Goal: Transaction & Acquisition: Purchase product/service

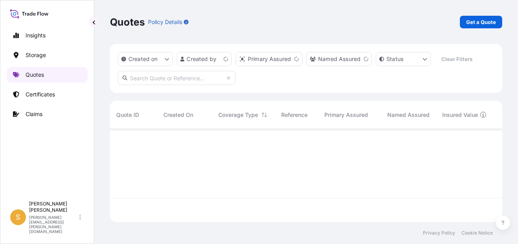
scroll to position [91, 386]
click at [43, 91] on p "Certificates" at bounding box center [40, 94] width 29 height 8
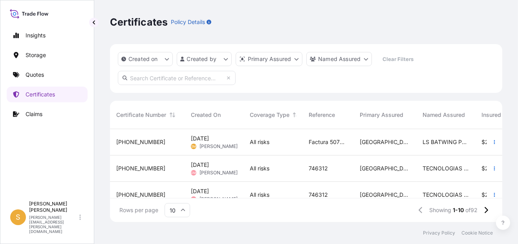
click at [125, 141] on span "[PHONE_NUMBER]" at bounding box center [140, 142] width 49 height 8
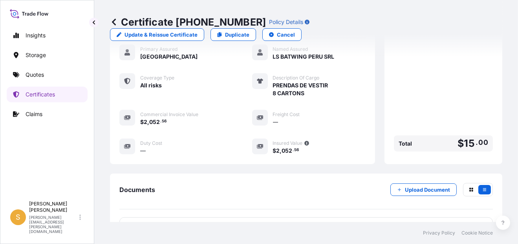
scroll to position [262, 0]
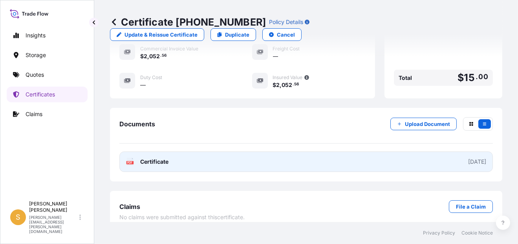
click at [167, 158] on span "Certificate" at bounding box center [154, 162] width 28 height 8
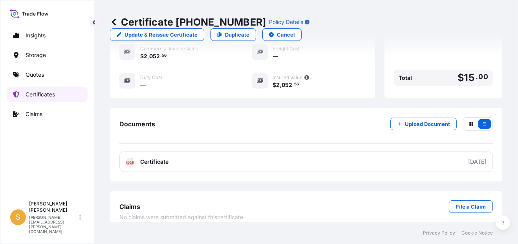
click at [50, 95] on p "Certificates" at bounding box center [40, 94] width 29 height 8
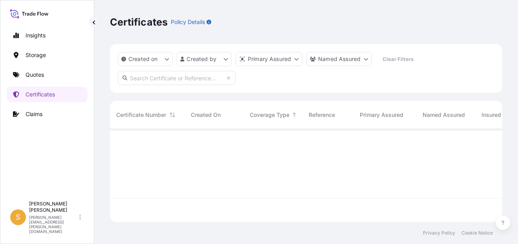
scroll to position [91, 386]
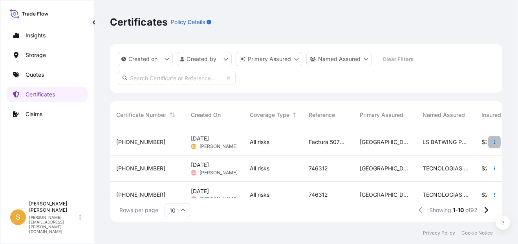
click at [494, 142] on icon "button" at bounding box center [494, 142] width 1 height 4
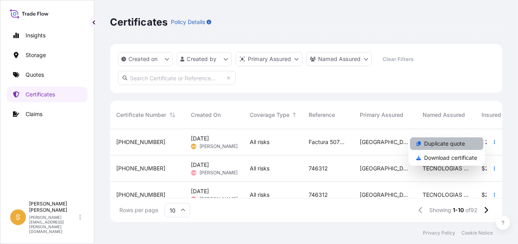
click at [468, 143] on link "Duplicate quote" at bounding box center [446, 143] width 73 height 13
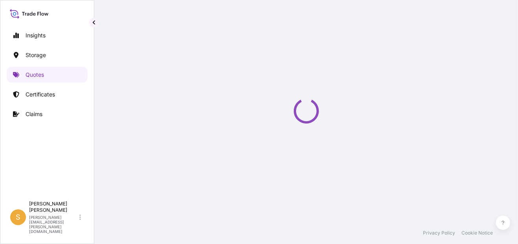
scroll to position [12, 0]
select select "Water"
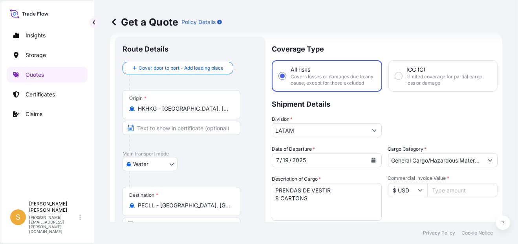
click at [189, 103] on div "Origin * HKHKG - [GEOGRAPHIC_DATA], [GEOGRAPHIC_DATA]" at bounding box center [182, 104] width 118 height 29
click at [189, 105] on input "HKHKG - [GEOGRAPHIC_DATA], [GEOGRAPHIC_DATA]" at bounding box center [184, 109] width 93 height 8
click at [197, 103] on div "Origin * HKHKG - [GEOGRAPHIC_DATA], [GEOGRAPHIC_DATA]" at bounding box center [182, 104] width 118 height 29
click at [197, 105] on input "HKHKG - [GEOGRAPHIC_DATA], [GEOGRAPHIC_DATA]" at bounding box center [184, 109] width 93 height 8
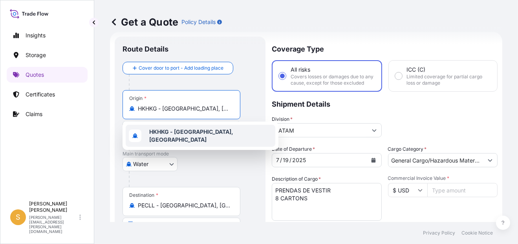
drag, startPoint x: 231, startPoint y: 108, endPoint x: 137, endPoint y: 127, distance: 95.6
click at [137, 127] on body "1 option available. 1 option available. 1 option available. Insights Storage Qu…" at bounding box center [259, 122] width 518 height 244
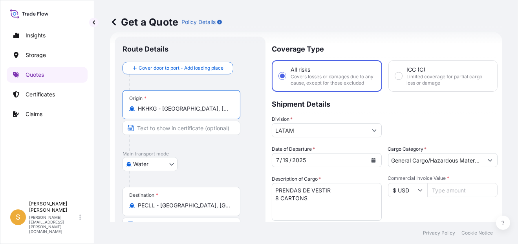
paste input "[GEOGRAPHIC_DATA],"
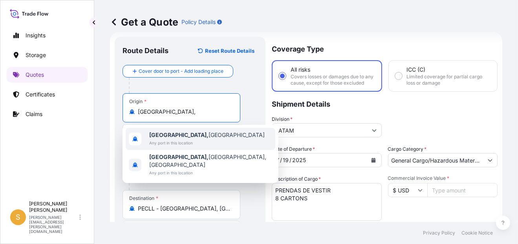
click at [192, 136] on span "[GEOGRAPHIC_DATA], [GEOGRAPHIC_DATA]" at bounding box center [207, 135] width 116 height 8
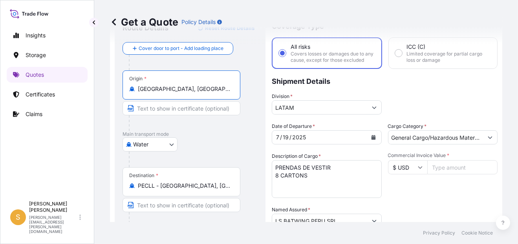
scroll to position [51, 0]
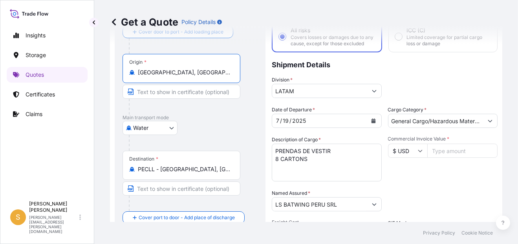
type input "[GEOGRAPHIC_DATA], [GEOGRAPHIC_DATA]"
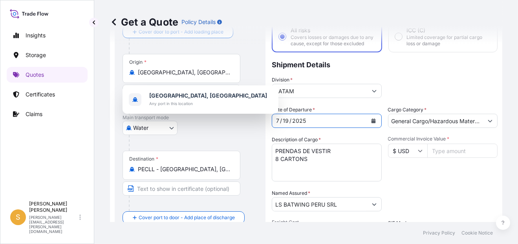
click at [375, 126] on button "Calendar" at bounding box center [373, 120] width 13 height 13
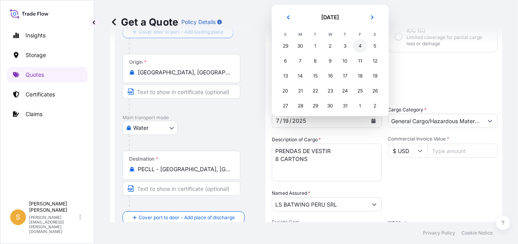
click at [358, 46] on div "4" at bounding box center [360, 46] width 14 height 14
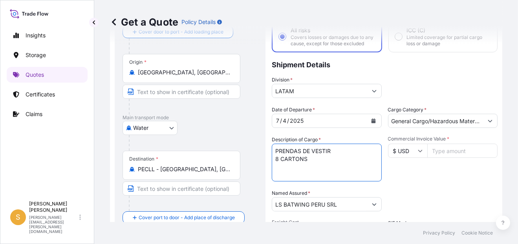
drag, startPoint x: 323, startPoint y: 164, endPoint x: 261, endPoint y: 166, distance: 62.9
click at [261, 166] on form "Route Details Reset Route Details Cover door to port - Add loading place Place …" at bounding box center [306, 178] width 393 height 371
paste textarea "2 PALLETS - 61 CARTONS"
type textarea "PRENDAS DE VESTIR 2 PALLETS - 61 CARTONS"
click at [439, 158] on input "Commercial Invoice Value *" at bounding box center [463, 150] width 71 height 14
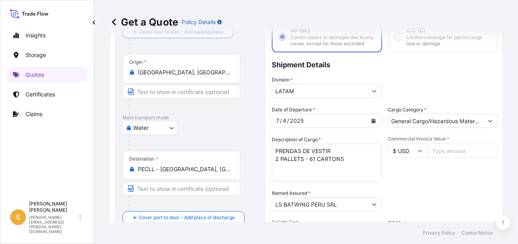
click at [443, 158] on input "Commercial Invoice Value *" at bounding box center [463, 150] width 71 height 14
paste input "13464.01"
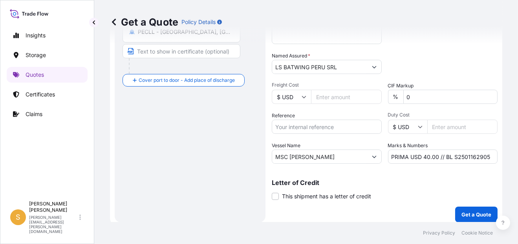
scroll to position [199, 0]
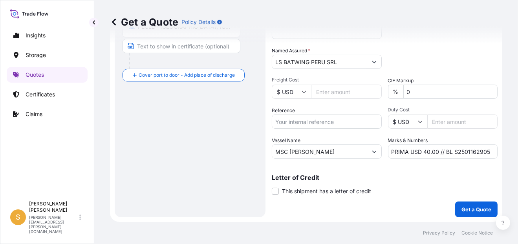
type input "13464.01"
click at [316, 122] on input "Reference" at bounding box center [327, 121] width 110 height 14
click at [306, 122] on input "Reference" at bounding box center [327, 121] width 110 height 14
paste input "Facturas 5077928689, 5077928691, 5077928696 y [PERSON_NAME]."
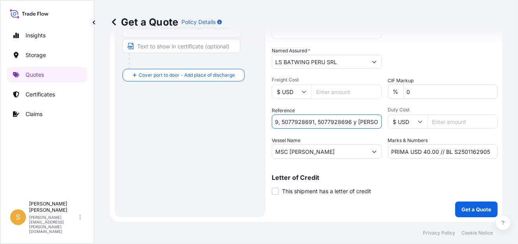
type input "Facturas 5077928689, 5077928691, 5077928696 y [PERSON_NAME]."
click at [337, 149] on input "MSC [PERSON_NAME]" at bounding box center [319, 151] width 95 height 14
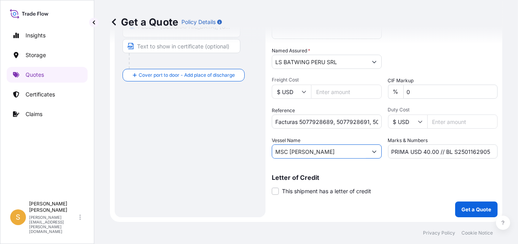
drag, startPoint x: 343, startPoint y: 153, endPoint x: 219, endPoint y: 159, distance: 123.9
click at [219, 159] on form "Route Details Reset Route Details Cover door to port - Add loading place Place …" at bounding box center [306, 35] width 393 height 371
paste input "CMA CGM [PERSON_NAME]"
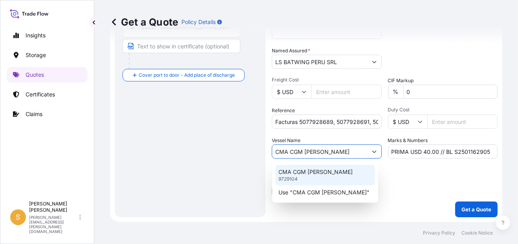
click at [343, 172] on p "CMA CGM [PERSON_NAME]" at bounding box center [316, 172] width 74 height 8
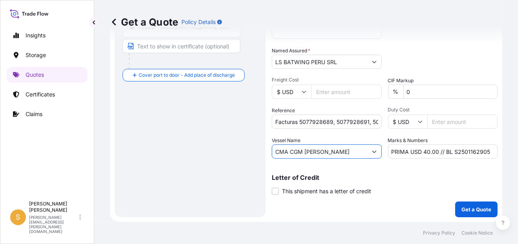
type input "CMA CGM [PERSON_NAME]"
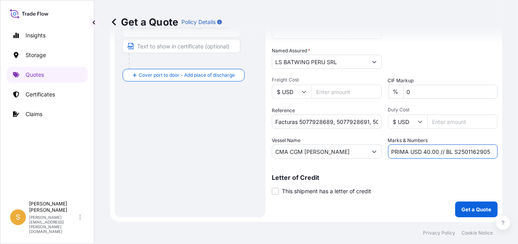
click at [431, 152] on input "PRIMA USD 40.00 // BL S2501162905" at bounding box center [443, 151] width 110 height 14
click at [427, 150] on input "PRIMA USD 40.00 // BL S2501162905" at bounding box center [443, 151] width 110 height 14
click at [474, 153] on input "PRIMA USD 47.12 // BL S2501162905" at bounding box center [443, 151] width 110 height 14
paste input "74298"
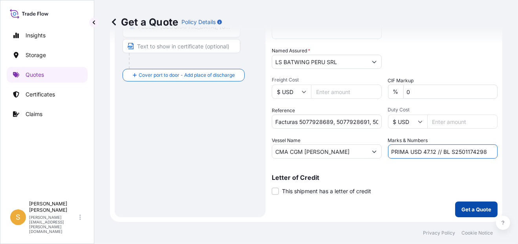
type input "PRIMA USD 47.12 // BL S2501174298"
click at [462, 209] on p "Get a Quote" at bounding box center [477, 209] width 30 height 8
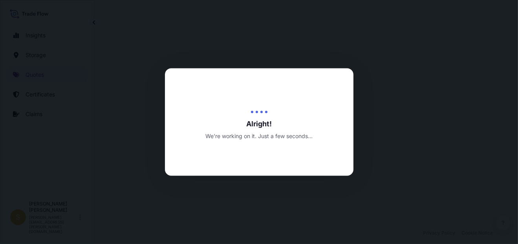
select select "Water"
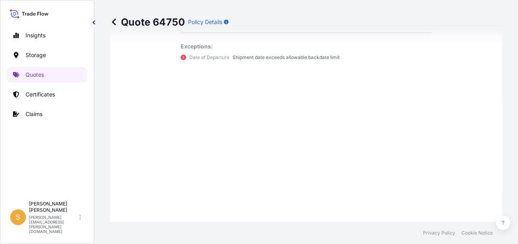
scroll to position [665, 0]
click at [30, 78] on p "Quotes" at bounding box center [35, 75] width 18 height 8
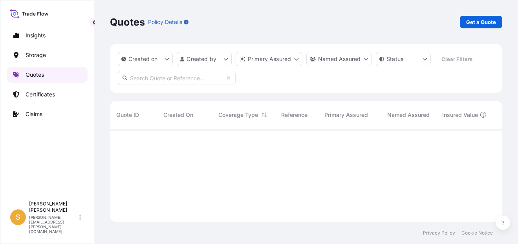
scroll to position [91, 386]
